Goal: Transaction & Acquisition: Purchase product/service

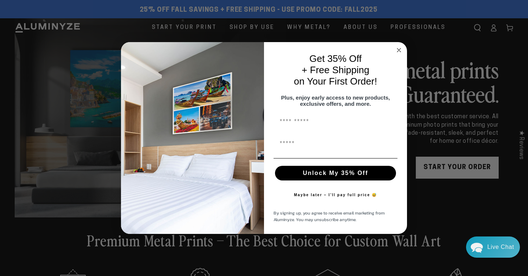
click at [400, 46] on circle "Close dialog" at bounding box center [399, 50] width 8 height 8
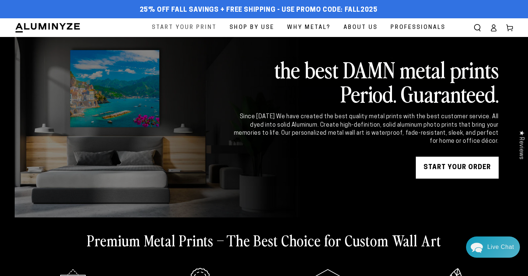
click at [170, 27] on span "Start Your Print" at bounding box center [184, 28] width 65 height 10
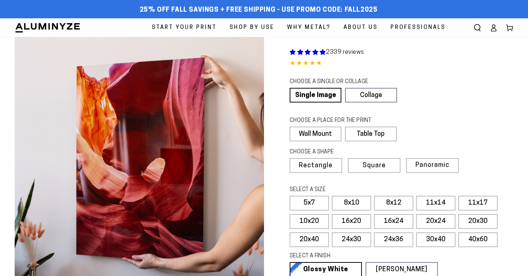
select select "**********"
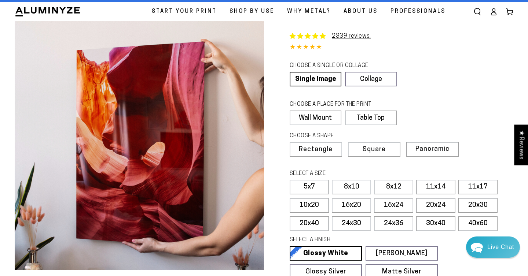
scroll to position [19, 0]
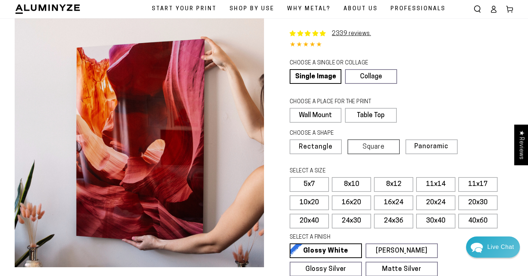
click at [376, 146] on span "Square" at bounding box center [373, 147] width 22 height 7
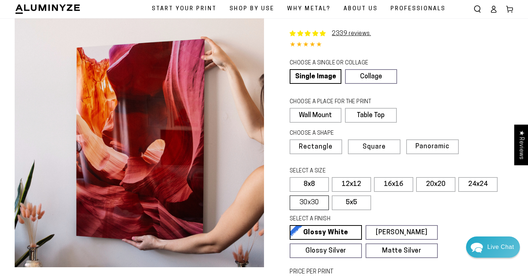
click at [315, 202] on label "30x30" at bounding box center [308, 203] width 39 height 15
